Goal: Information Seeking & Learning: Learn about a topic

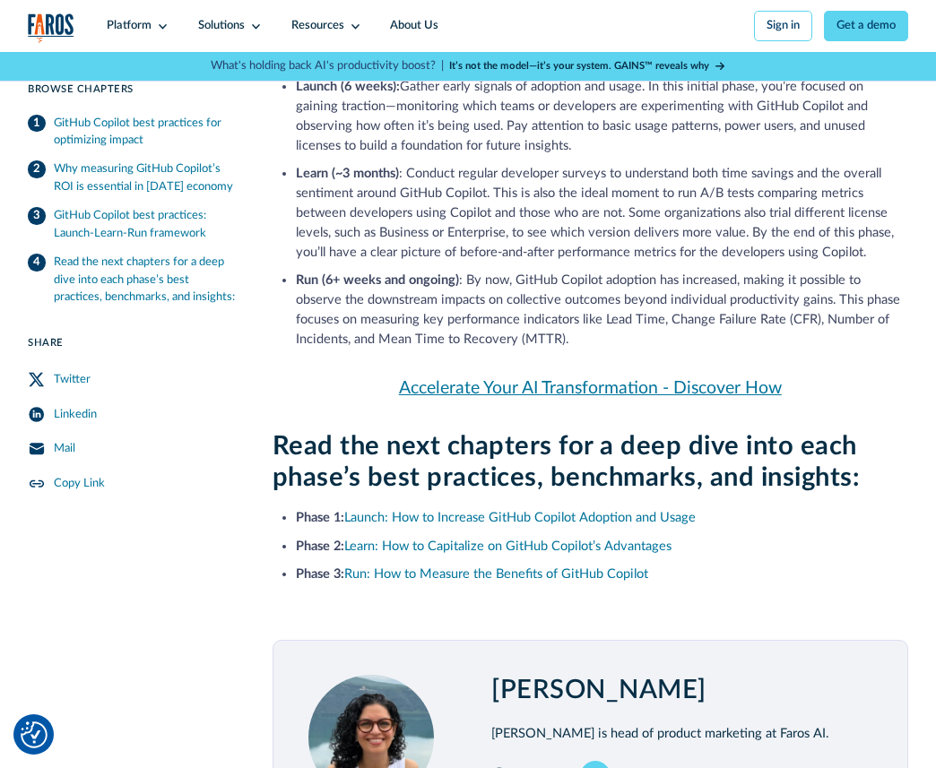
scroll to position [1703, 0]
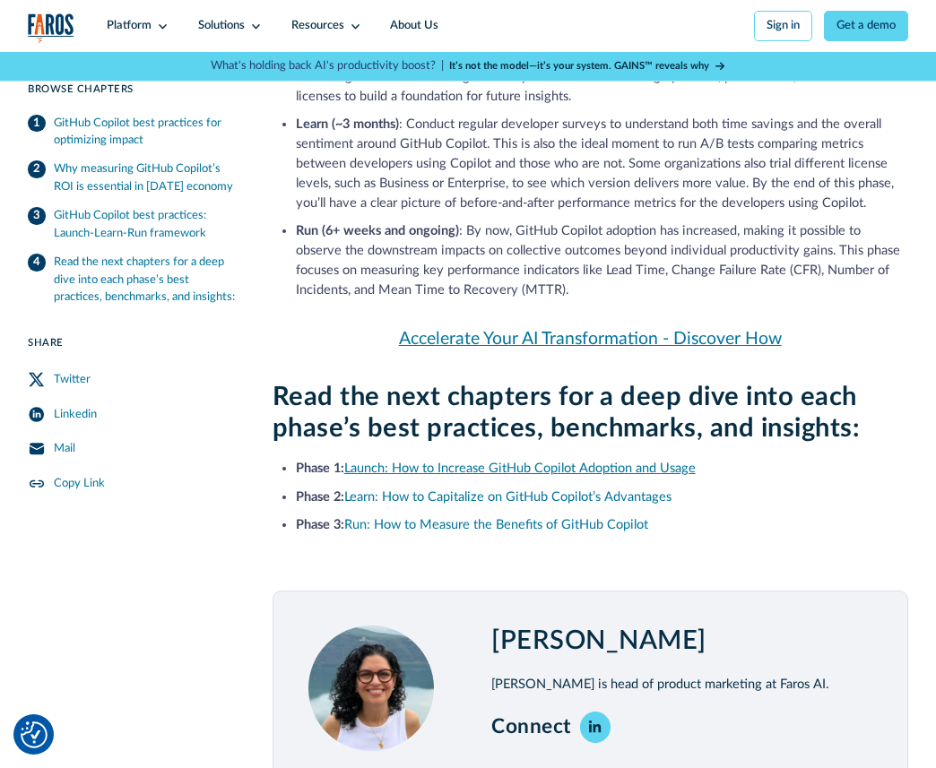
click at [498, 475] on link "Launch: How to Increase GitHub Copilot Adoption and Usage" at bounding box center [519, 468] width 351 height 13
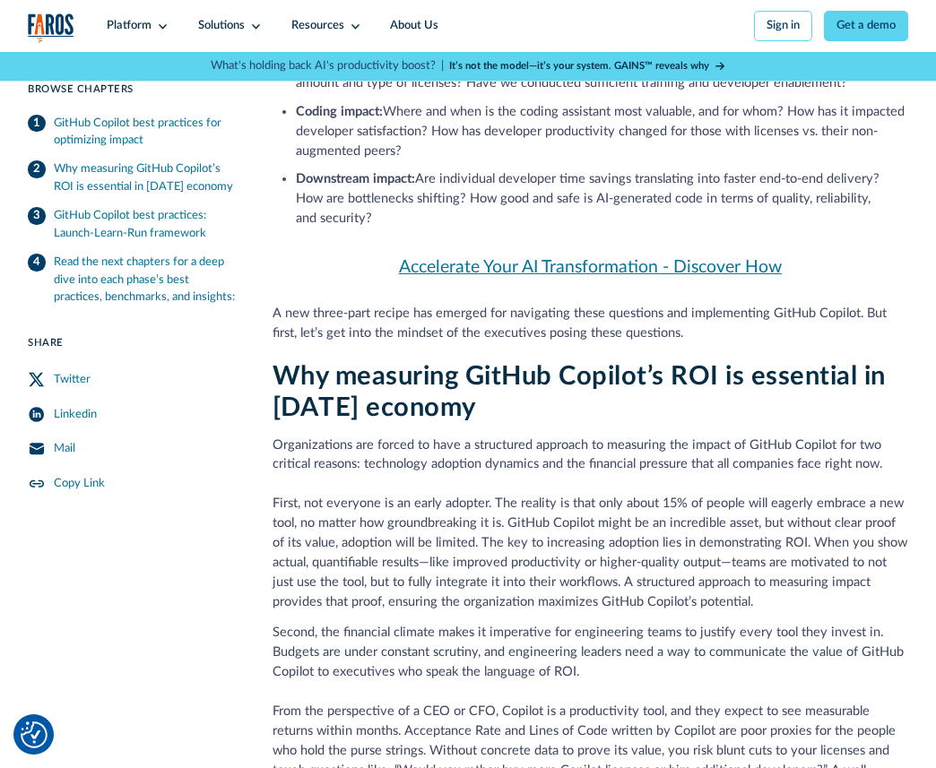
scroll to position [0, 0]
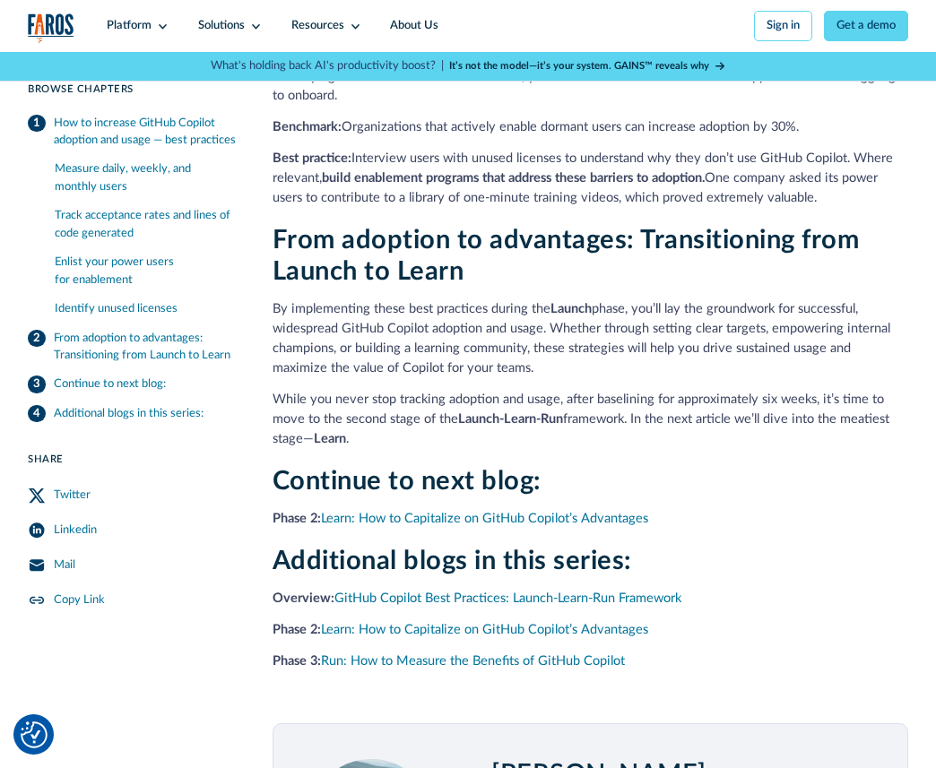
scroll to position [2241, 0]
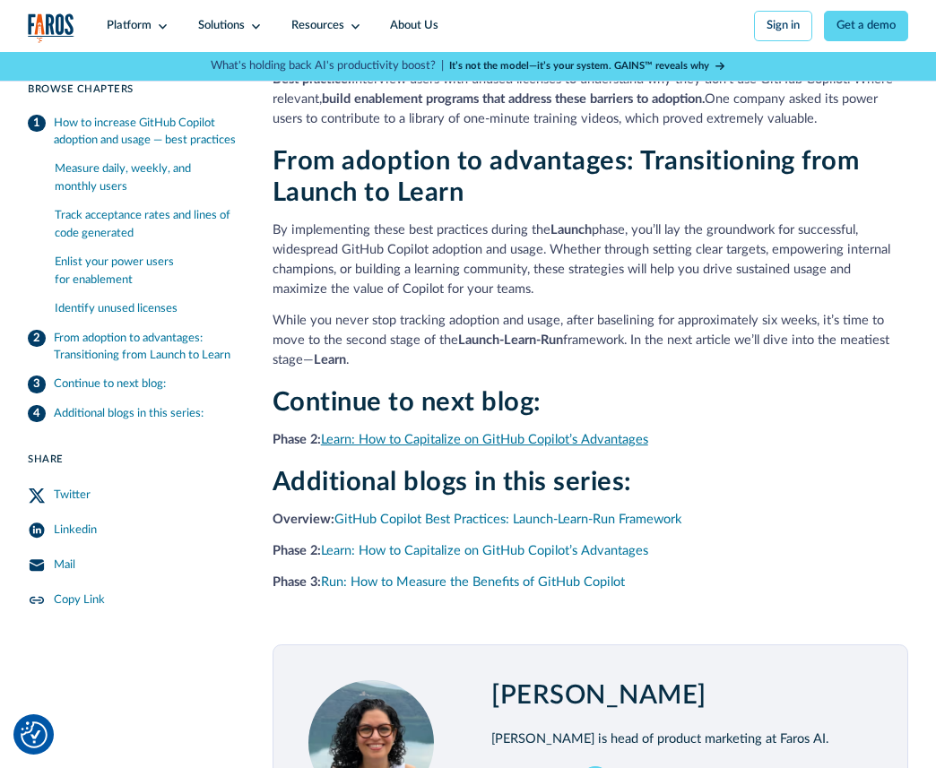
click at [527, 433] on link "Learn: How to Capitalize on GitHub Copilot’s Advantages" at bounding box center [484, 439] width 327 height 13
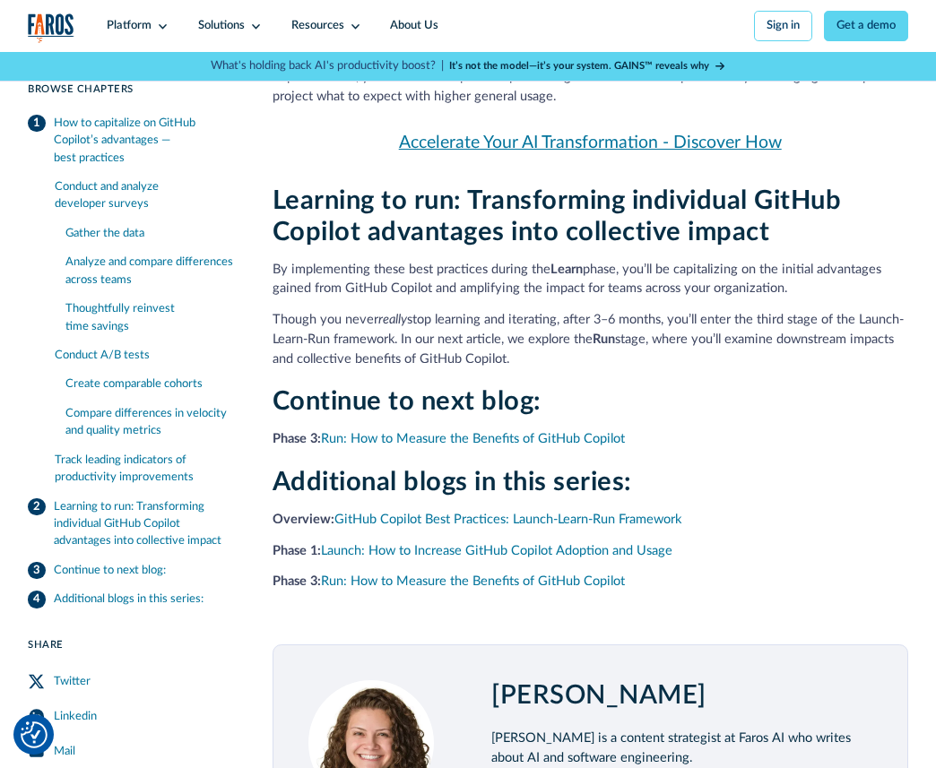
scroll to position [4662, 0]
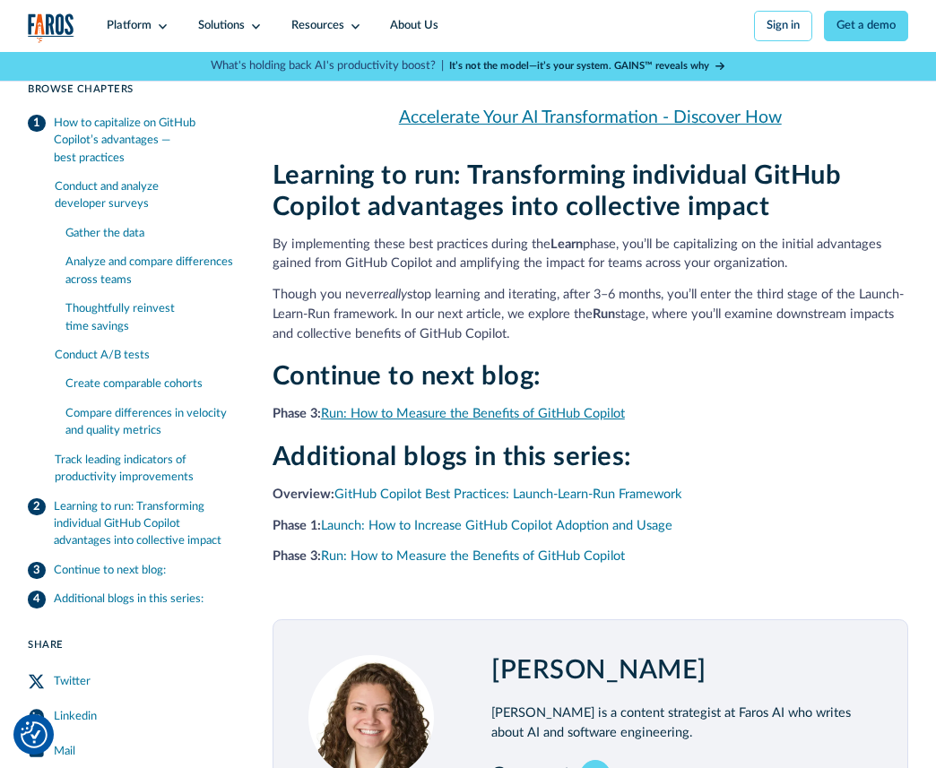
click at [504, 420] on link "Run: How to Measure the Benefits of GitHub Copilot" at bounding box center [473, 413] width 304 height 13
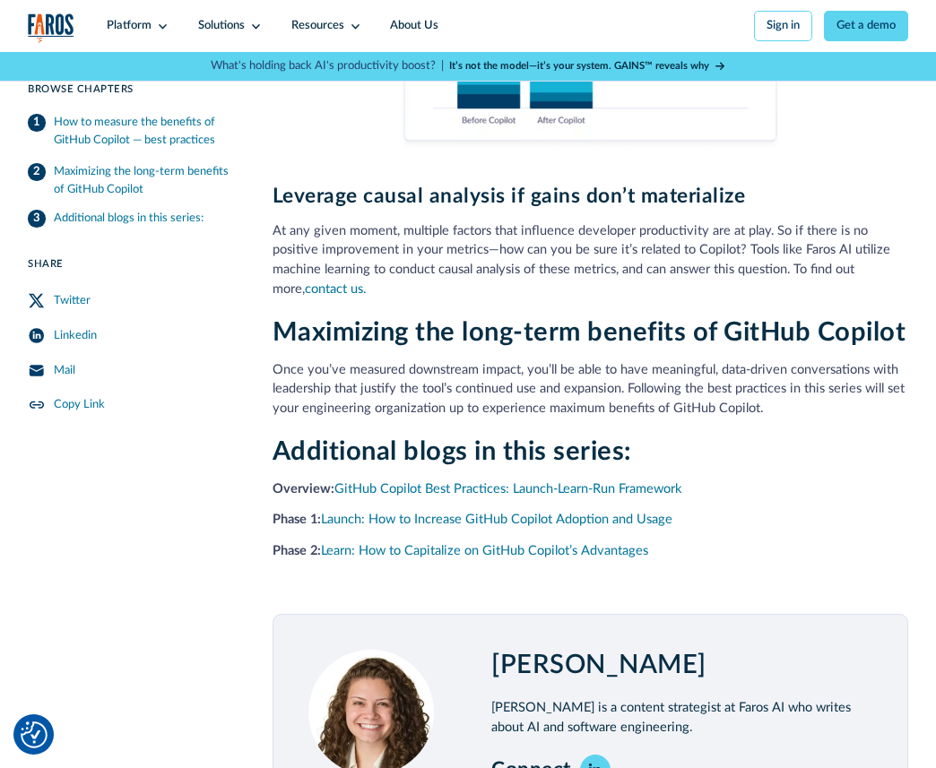
scroll to position [2690, 0]
